Goal: Check status: Check status

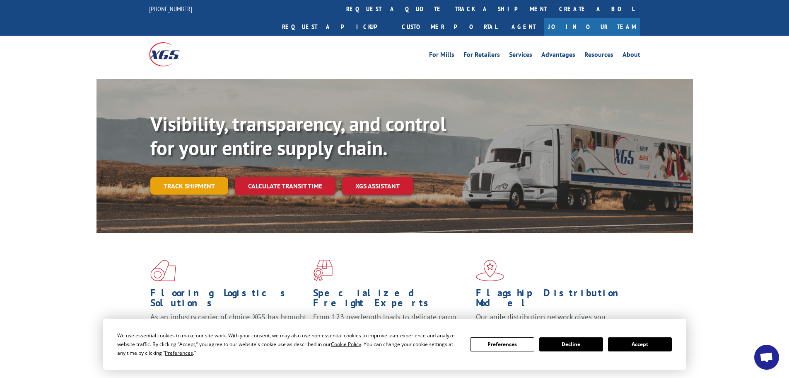
click at [213, 177] on link "Track shipment" at bounding box center [189, 185] width 78 height 17
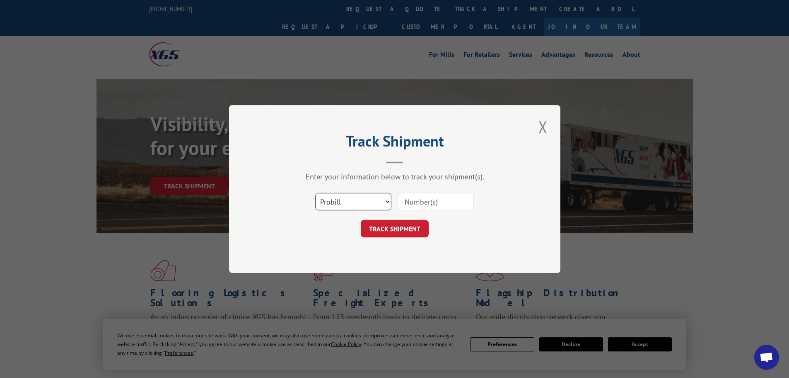
click at [356, 194] on select "Select category... Probill BOL PO" at bounding box center [353, 201] width 76 height 17
select select "po"
click at [315, 193] on select "Select category... Probill BOL PO" at bounding box center [353, 201] width 76 height 17
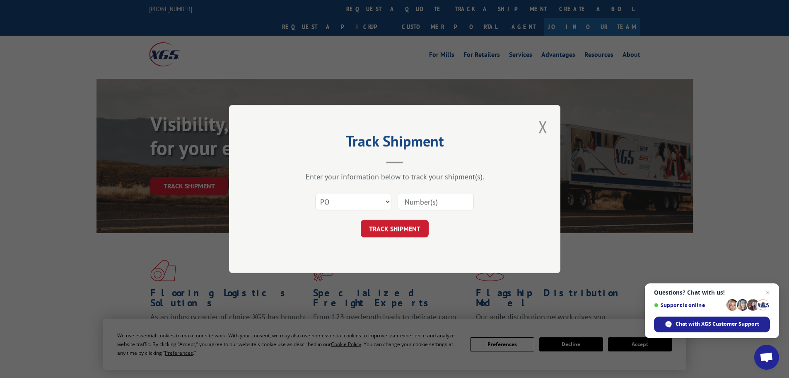
click at [424, 201] on input at bounding box center [436, 201] width 76 height 17
paste input "61540761"
type input "61540761"
click at [400, 232] on button "TRACK SHIPMENT" at bounding box center [395, 228] width 68 height 17
